Goal: Transaction & Acquisition: Download file/media

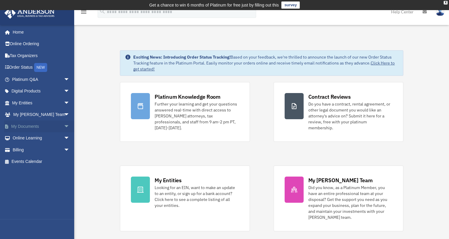
click at [16, 124] on link "My Documents arrow_drop_down" at bounding box center [41, 126] width 74 height 12
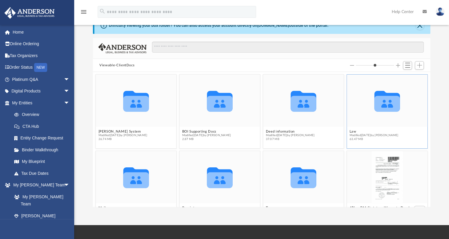
click at [385, 99] on icon "grid" at bounding box center [388, 104] width 26 height 16
drag, startPoint x: 385, startPoint y: 99, endPoint x: 350, endPoint y: 133, distance: 48.7
click at [350, 133] on span "Modified [DATE] by [PERSON_NAME]" at bounding box center [374, 135] width 49 height 4
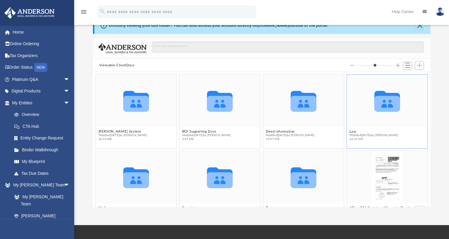
click at [350, 133] on span "Modified [DATE] by [PERSON_NAME]" at bounding box center [374, 135] width 49 height 4
click at [350, 132] on button "Law" at bounding box center [374, 131] width 49 height 4
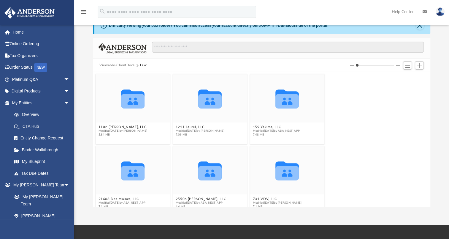
scroll to position [130, 332]
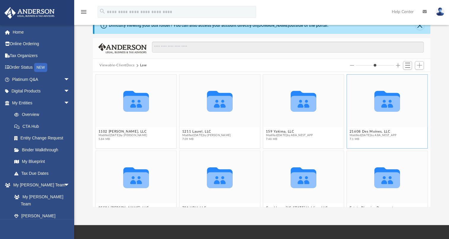
click at [381, 105] on icon "grid" at bounding box center [388, 101] width 26 height 20
drag, startPoint x: 381, startPoint y: 105, endPoint x: 359, endPoint y: 133, distance: 35.9
click at [359, 133] on div "21608 Des Moines, LLC Modified [DATE] by ABA_NEST_APP 7.1 MB" at bounding box center [373, 135] width 47 height 12
click at [359, 133] on span "Modified [DATE] by ABA_NEST_APP" at bounding box center [373, 135] width 47 height 4
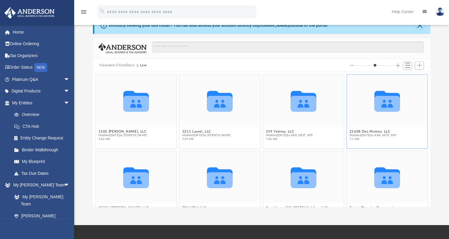
click at [363, 134] on span "Modified [DATE] by ABA_NEST_APP" at bounding box center [373, 135] width 47 height 4
drag, startPoint x: 363, startPoint y: 134, endPoint x: 347, endPoint y: 135, distance: 16.1
click at [350, 135] on span "Modified [DATE] by ABA_NEST_APP" at bounding box center [373, 135] width 47 height 4
click at [379, 104] on icon "grid" at bounding box center [388, 101] width 26 height 20
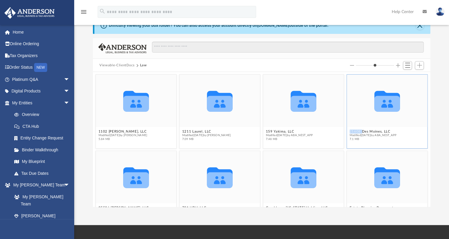
click at [379, 104] on icon "grid" at bounding box center [388, 101] width 26 height 20
drag, startPoint x: 379, startPoint y: 104, endPoint x: 374, endPoint y: 113, distance: 10.5
click at [374, 113] on icon "Collaborated Folder" at bounding box center [387, 100] width 48 height 31
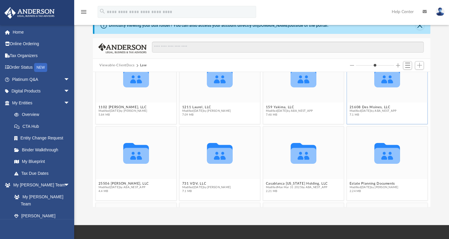
scroll to position [0, 0]
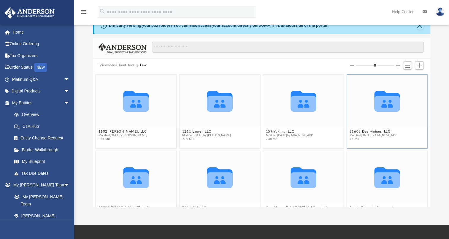
click at [391, 126] on div "Collaborated Folder" at bounding box center [387, 100] width 80 height 52
drag, startPoint x: 391, startPoint y: 126, endPoint x: 376, endPoint y: 136, distance: 18.0
click at [376, 136] on span "Modified [DATE] by ABA_NEST_APP" at bounding box center [373, 135] width 47 height 4
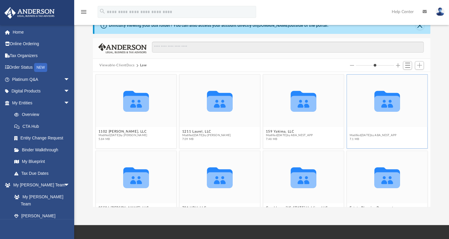
drag, startPoint x: 376, startPoint y: 136, endPoint x: 368, endPoint y: 131, distance: 9.6
click at [368, 131] on button "21608 Des Moines, LLC" at bounding box center [373, 131] width 47 height 4
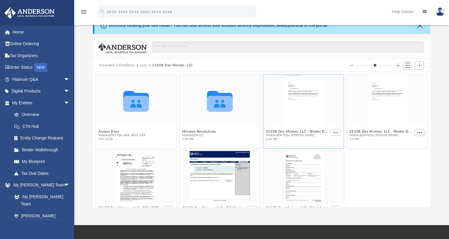
click at [302, 136] on span "Modified [DATE] by [PERSON_NAME]" at bounding box center [298, 135] width 64 height 4
click at [334, 131] on span "More options" at bounding box center [336, 132] width 5 height 3
click at [326, 143] on li "Preview" at bounding box center [325, 143] width 17 height 6
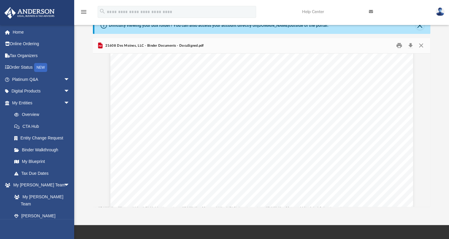
scroll to position [4559, 0]
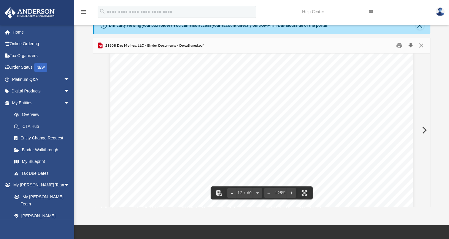
click at [410, 45] on button "Download" at bounding box center [410, 45] width 11 height 9
click at [411, 45] on button "Download" at bounding box center [410, 45] width 11 height 9
